Goal: Information Seeking & Learning: Learn about a topic

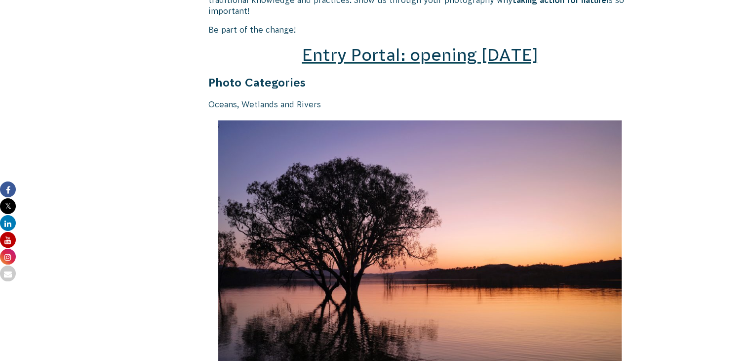
scroll to position [1497, 0]
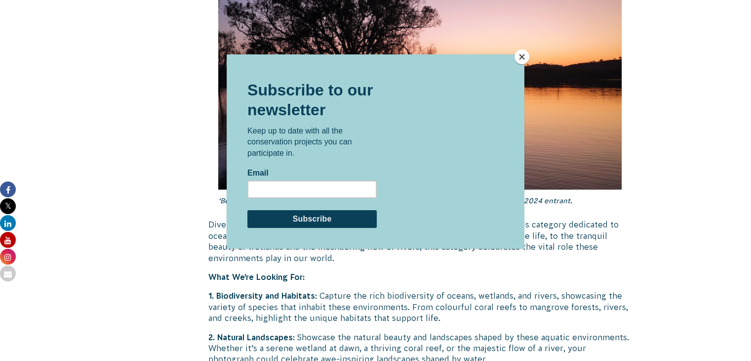
drag, startPoint x: 758, startPoint y: 19, endPoint x: 740, endPoint y: 145, distance: 126.8
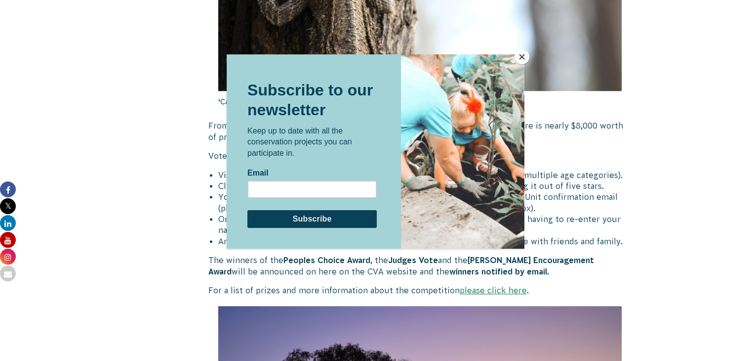
scroll to position [522, 0]
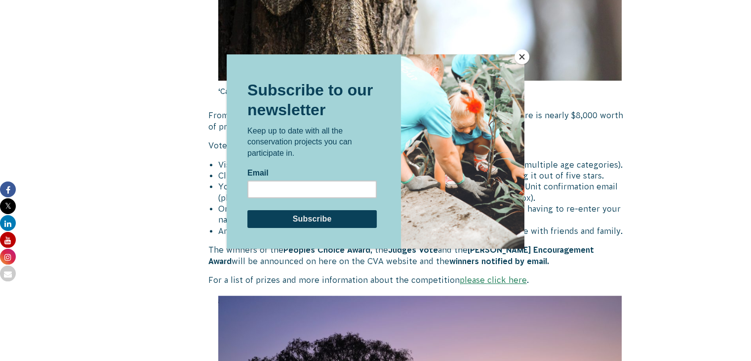
click at [522, 55] on button "Close" at bounding box center [522, 56] width 15 height 15
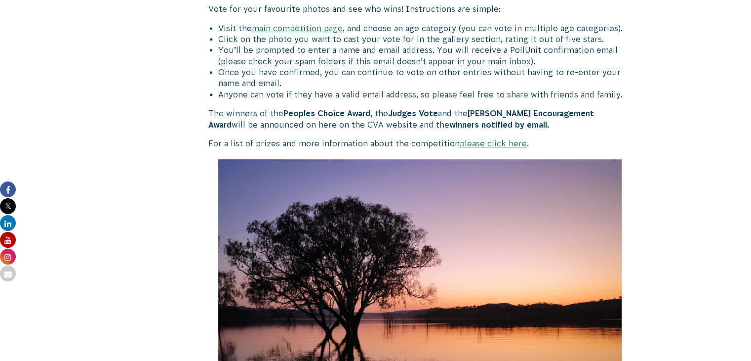
scroll to position [661, 0]
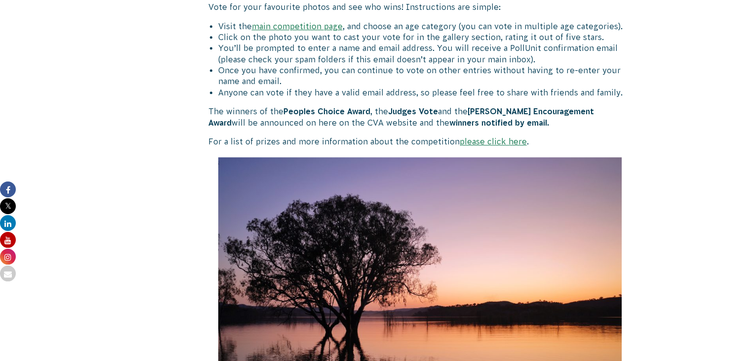
click at [491, 141] on link "please click here" at bounding box center [493, 141] width 67 height 9
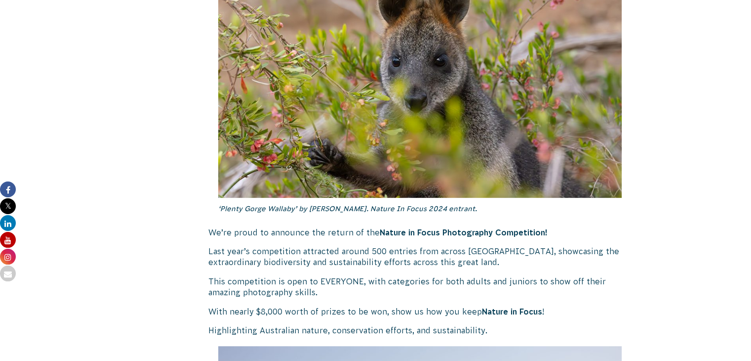
scroll to position [330, 0]
